Goal: Task Accomplishment & Management: Check status

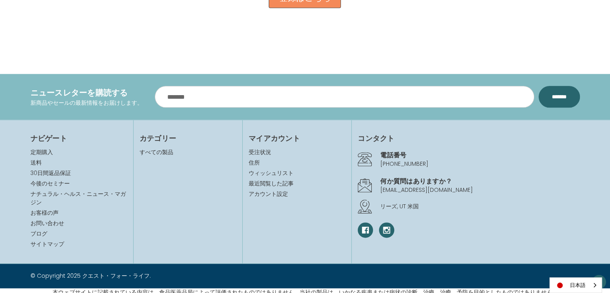
scroll to position [914, 0]
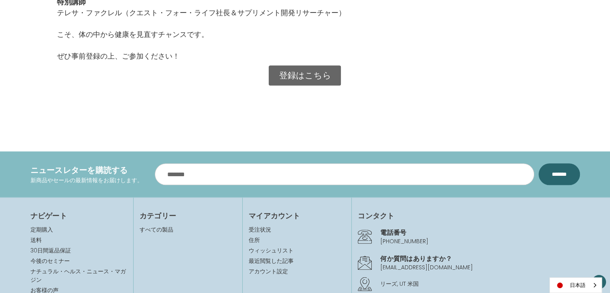
click at [300, 71] on link "登録はこちら" at bounding box center [305, 75] width 72 height 20
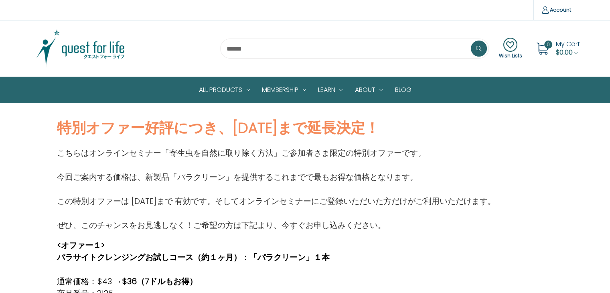
click at [106, 55] on img at bounding box center [80, 48] width 100 height 40
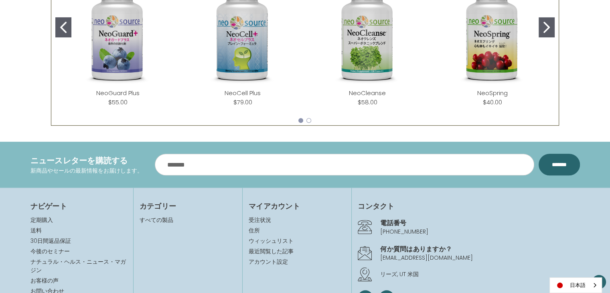
scroll to position [496, 0]
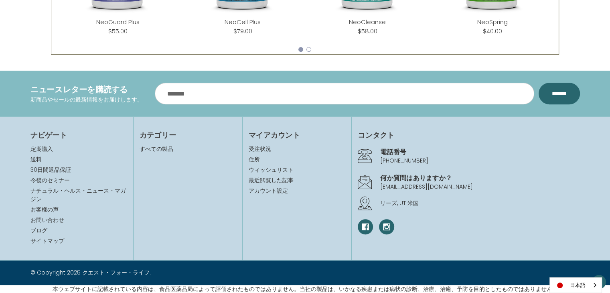
click at [45, 217] on link "お問い合わせ" at bounding box center [47, 220] width 34 height 8
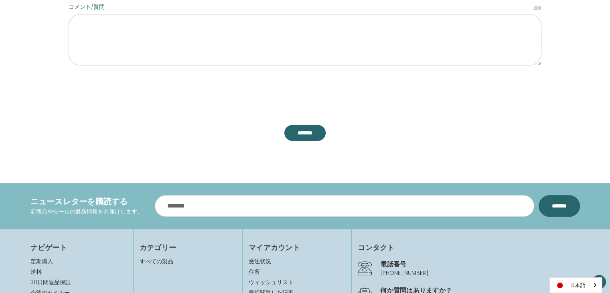
scroll to position [602, 0]
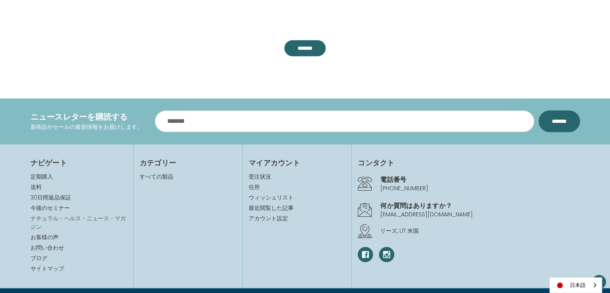
click at [42, 214] on link "ナチュラル・ヘルス・ニュース・マガジン" at bounding box center [77, 222] width 95 height 16
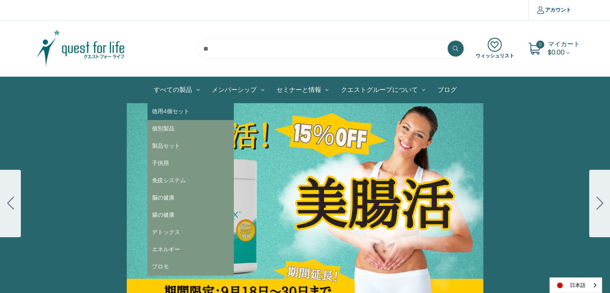
click at [185, 103] on link "徳用4個セット" at bounding box center [191, 111] width 86 height 17
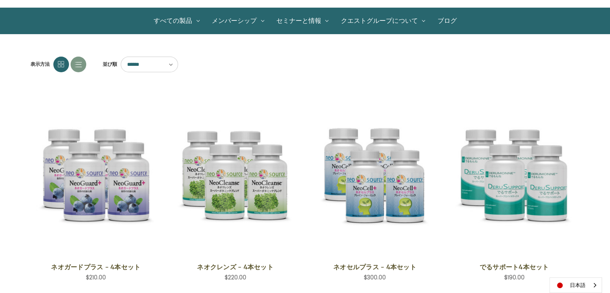
scroll to position [40, 0]
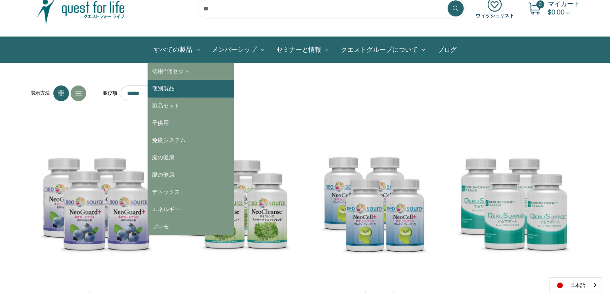
click at [170, 82] on link "個別製品" at bounding box center [191, 88] width 86 height 17
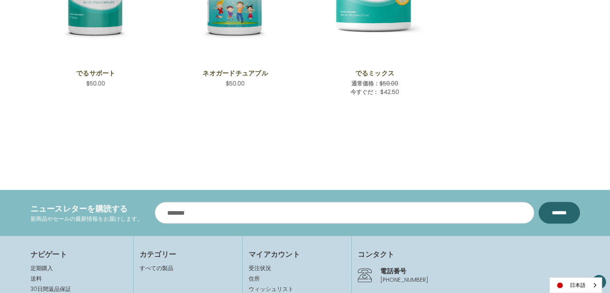
scroll to position [614, 0]
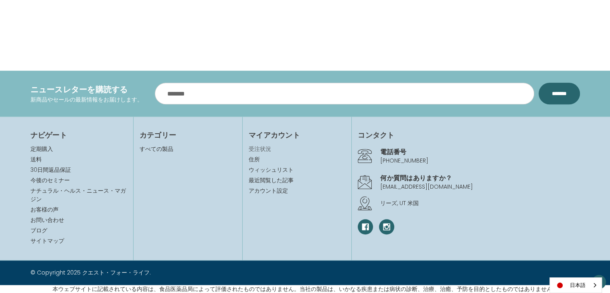
click at [264, 147] on link "受注状況" at bounding box center [297, 149] width 97 height 8
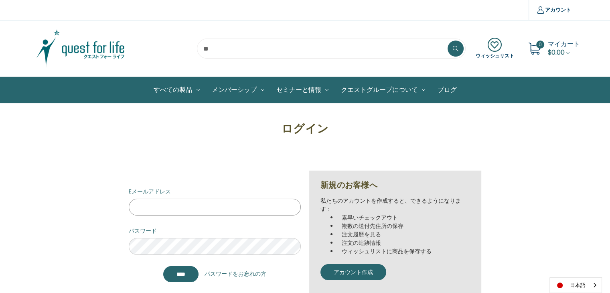
click at [195, 214] on input "Eメールアドレス" at bounding box center [215, 207] width 172 height 17
type input "**********"
click at [176, 237] on div "パスワード" at bounding box center [215, 241] width 172 height 28
click at [163, 266] on input "****" at bounding box center [180, 274] width 35 height 16
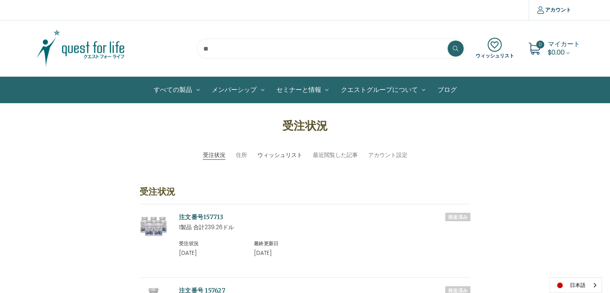
click at [284, 157] on link "ウィッシュリスト" at bounding box center [279, 155] width 45 height 8
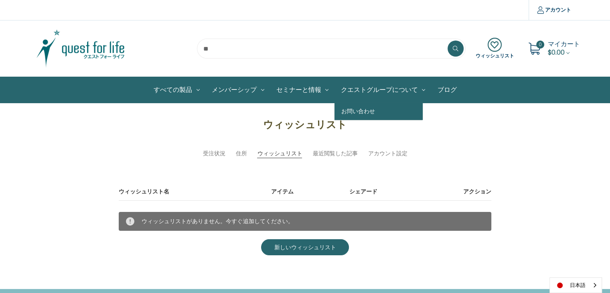
click at [365, 109] on link "お問い合わせ" at bounding box center [378, 111] width 88 height 17
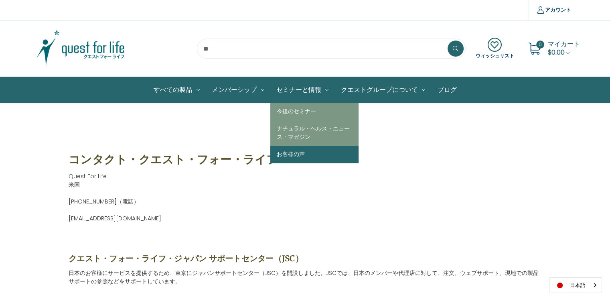
click at [296, 150] on link "お客様の声" at bounding box center [314, 154] width 88 height 17
